Goal: Information Seeking & Learning: Learn about a topic

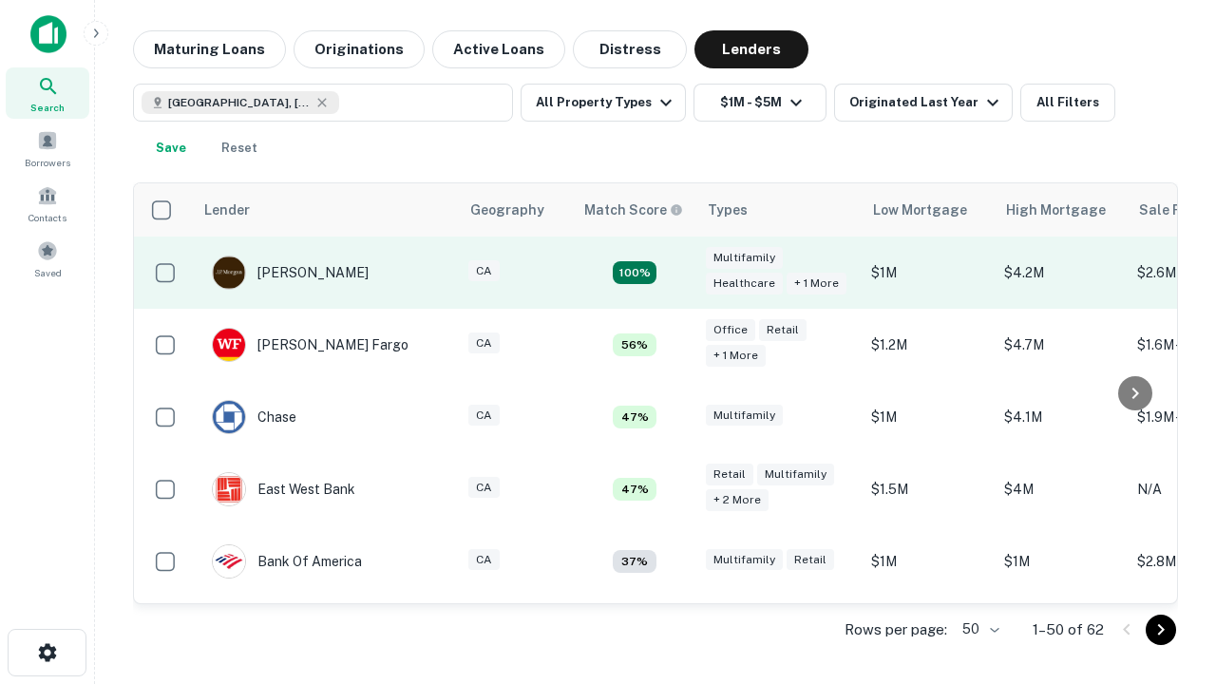
click at [674, 273] on td "100%" at bounding box center [634, 273] width 123 height 72
